Goal: Entertainment & Leisure: Consume media (video, audio)

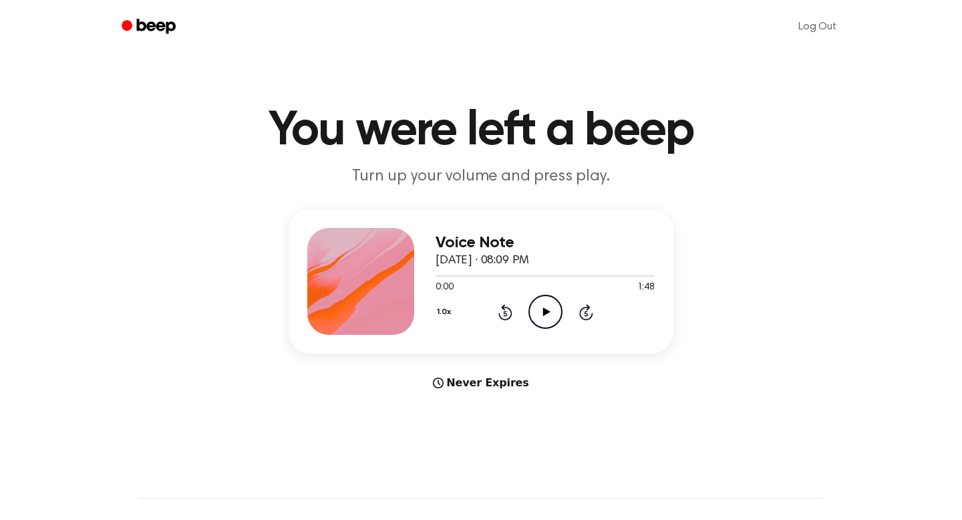
click at [547, 315] on icon "Play Audio" at bounding box center [546, 312] width 34 height 34
click at [547, 315] on icon at bounding box center [546, 311] width 6 height 9
click at [547, 315] on icon "Play Audio" at bounding box center [546, 312] width 34 height 34
click at [504, 308] on icon "Rewind 5 seconds" at bounding box center [505, 311] width 15 height 17
click at [587, 307] on icon at bounding box center [586, 312] width 14 height 16
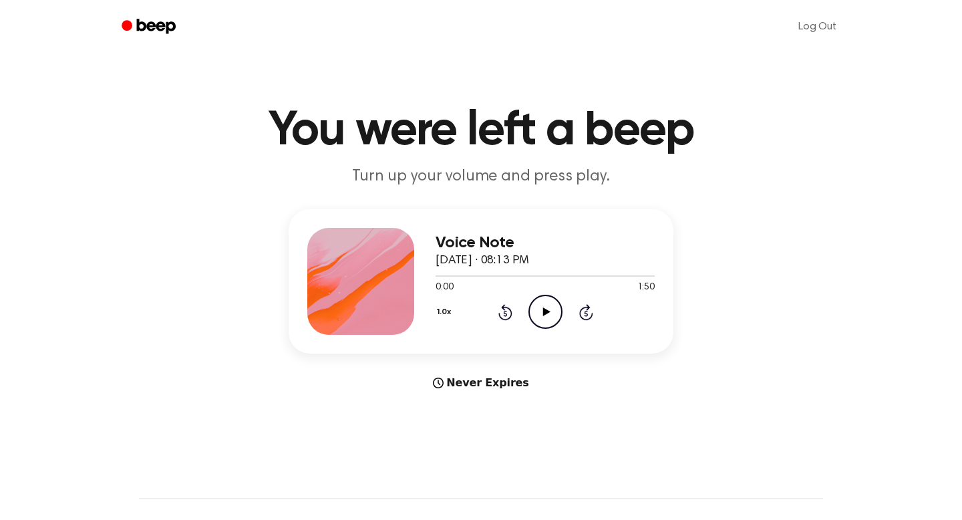
click at [554, 317] on icon "Play Audio" at bounding box center [546, 312] width 34 height 34
click at [554, 316] on icon "Pause Audio" at bounding box center [546, 312] width 34 height 34
click at [554, 316] on icon "Play Audio" at bounding box center [546, 312] width 34 height 34
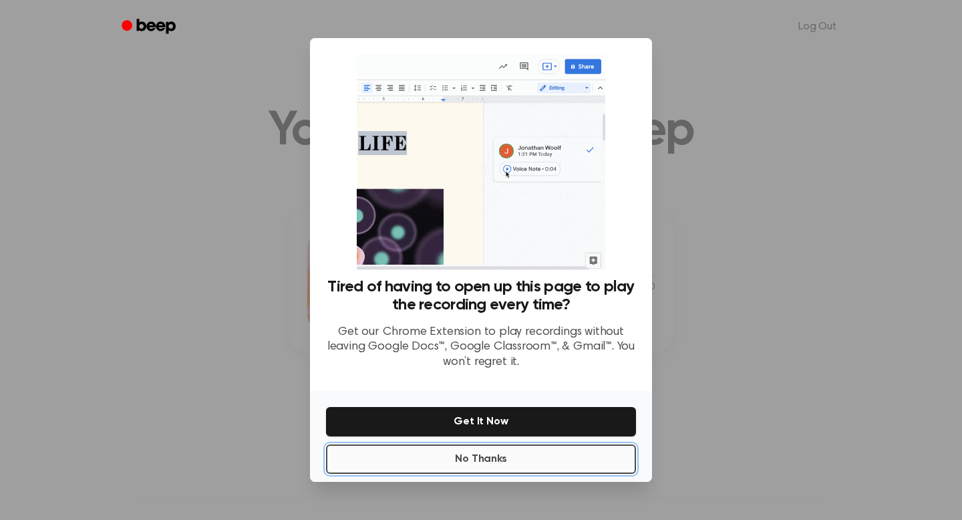
click at [474, 453] on button "No Thanks" at bounding box center [481, 458] width 310 height 29
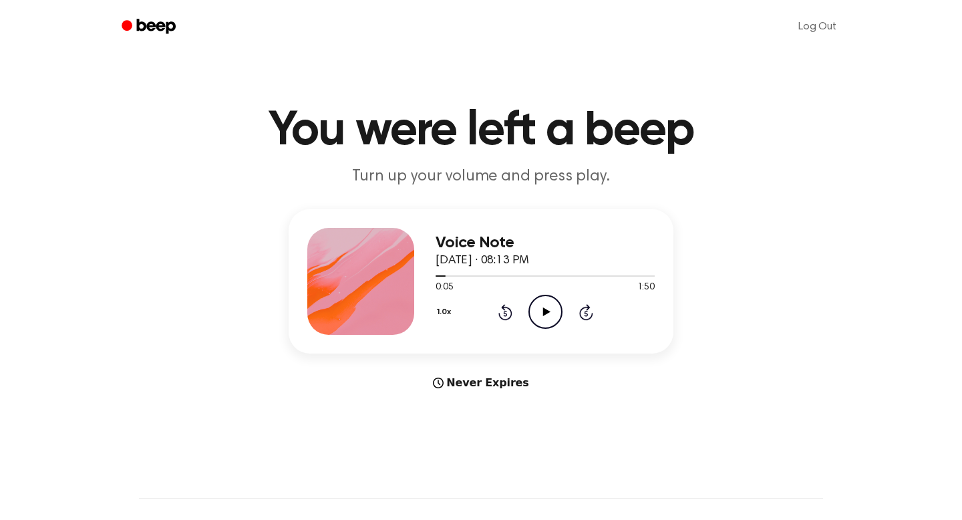
click at [601, 307] on div "1.0x Rewind 5 seconds Play Audio Skip 5 seconds" at bounding box center [545, 312] width 219 height 34
click at [590, 308] on icon "Skip 5 seconds" at bounding box center [586, 311] width 15 height 17
click at [553, 304] on icon "Play Audio" at bounding box center [546, 312] width 34 height 34
click at [584, 301] on div "1.0x Rewind 5 seconds Pause Audio Skip 5 seconds" at bounding box center [545, 312] width 219 height 34
click at [589, 310] on icon "Skip 5 seconds" at bounding box center [586, 311] width 15 height 17
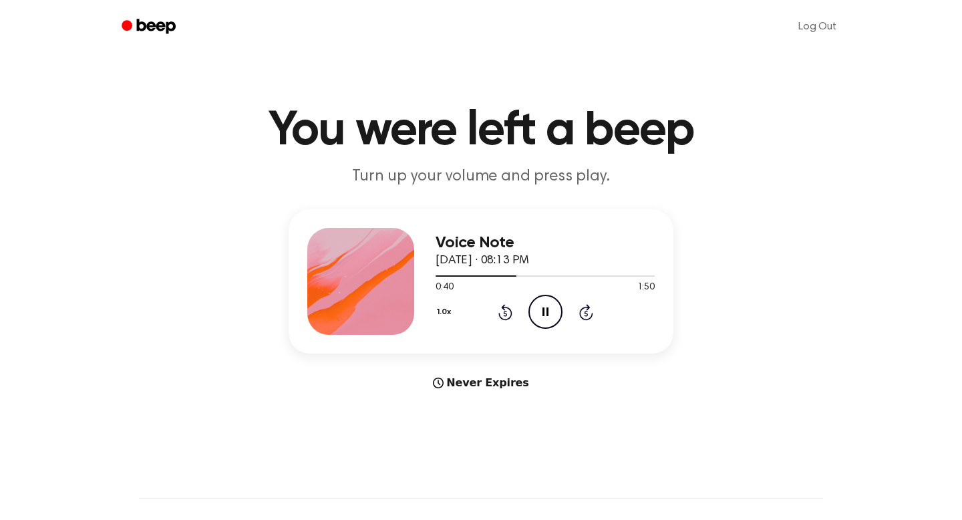
click at [571, 349] on div "Voice Note [DATE] · 08:13 PM 0:40 1:50 Your browser does not support the [objec…" at bounding box center [481, 281] width 385 height 144
click at [597, 309] on div "1.0x Rewind 5 seconds Pause Audio Skip 5 seconds" at bounding box center [545, 312] width 219 height 34
click at [583, 284] on div "0:46 1:50" at bounding box center [545, 288] width 219 height 14
click at [580, 311] on icon at bounding box center [586, 312] width 14 height 16
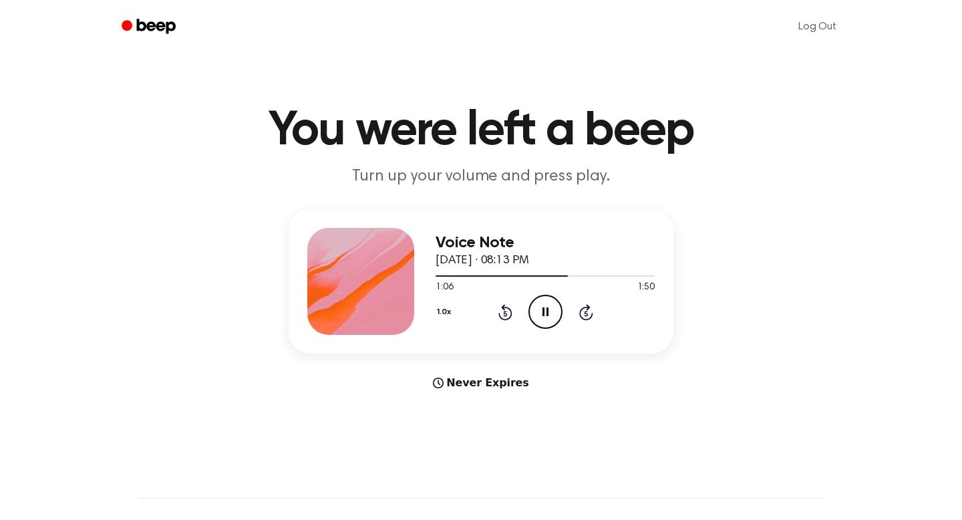
click at [580, 311] on icon at bounding box center [586, 312] width 14 height 16
click at [579, 311] on icon "Skip 5 seconds" at bounding box center [586, 311] width 15 height 17
click at [627, 275] on span at bounding box center [632, 276] width 11 height 11
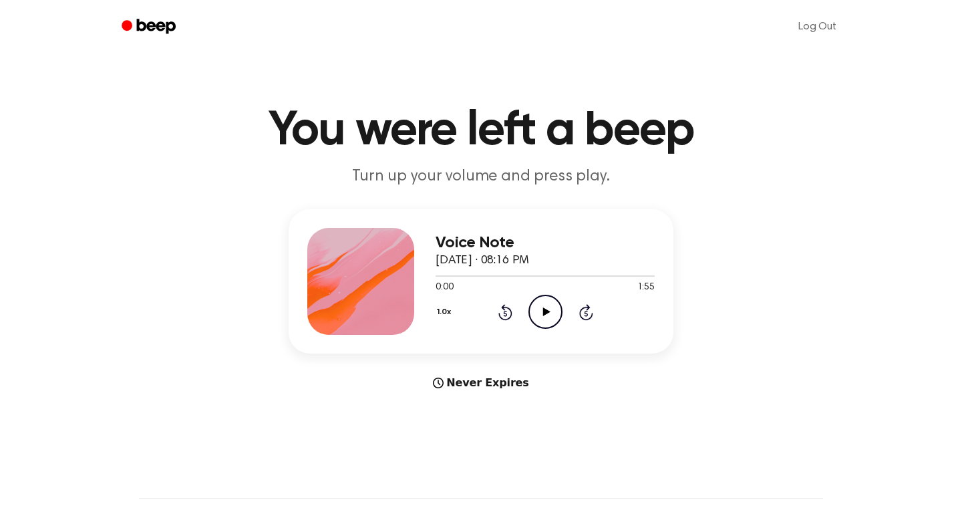
click at [541, 312] on icon "Play Audio" at bounding box center [546, 312] width 34 height 34
click at [587, 313] on icon "Skip 5 seconds" at bounding box center [586, 311] width 15 height 17
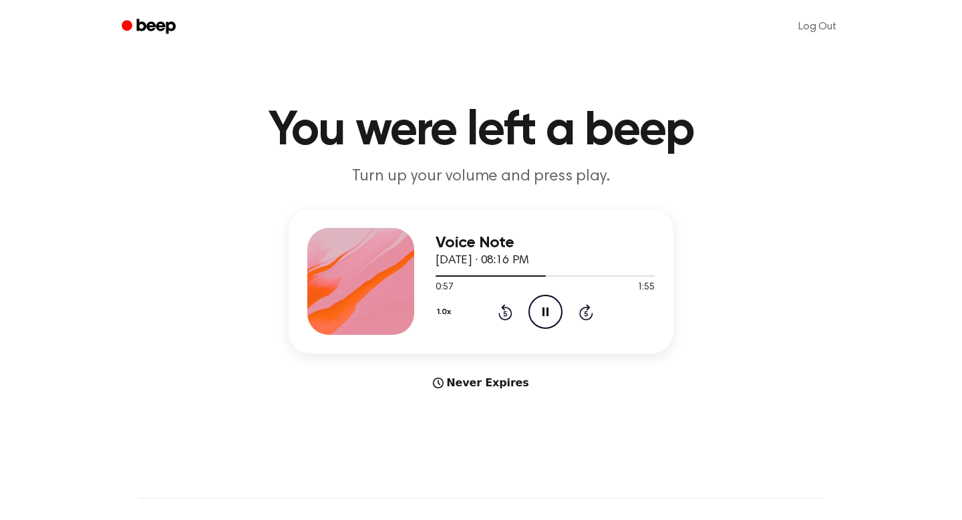
click at [587, 313] on icon "Skip 5 seconds" at bounding box center [586, 311] width 15 height 17
click at [583, 313] on icon "Skip 5 seconds" at bounding box center [586, 311] width 15 height 17
